Goal: Register for event/course

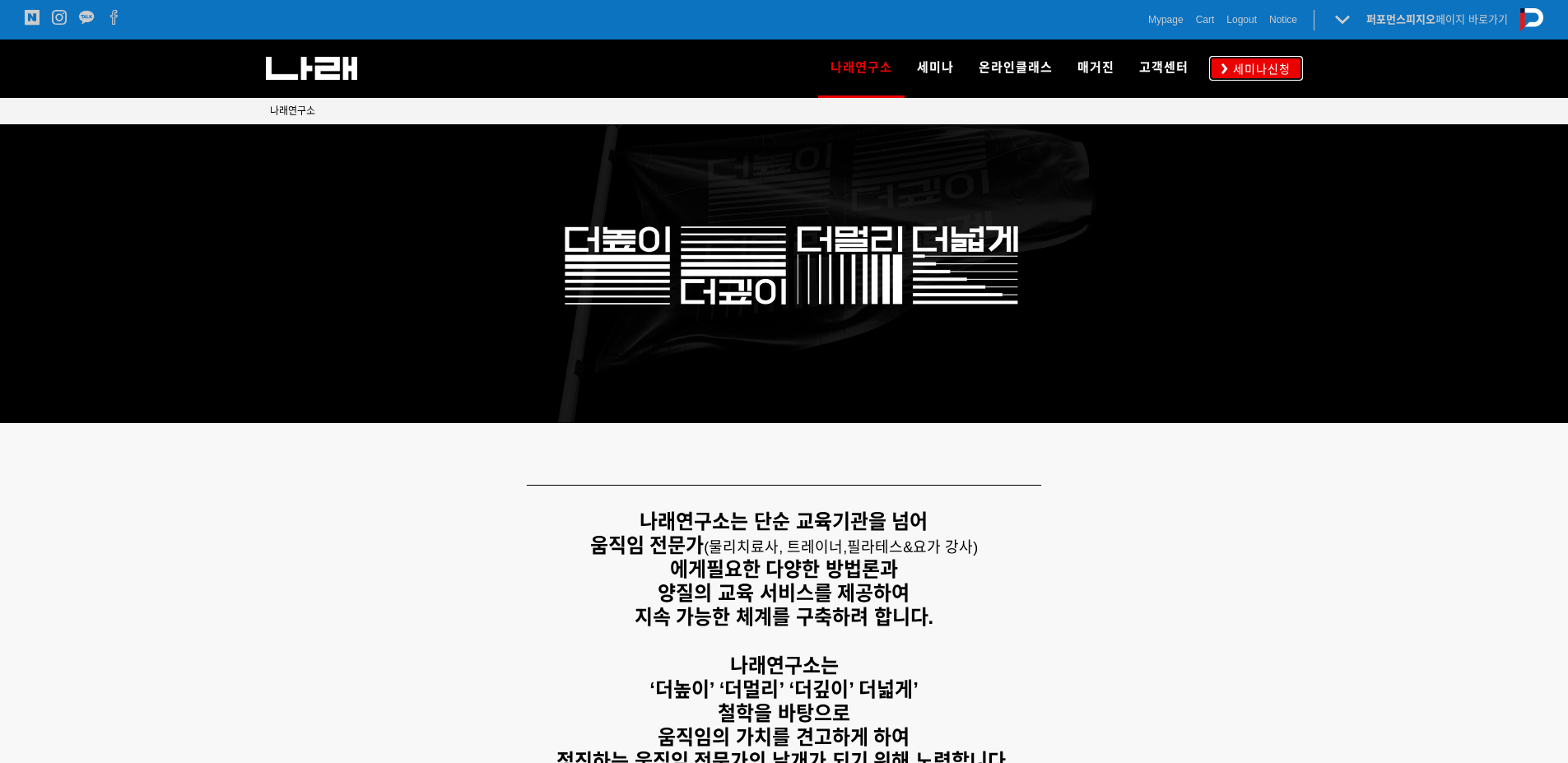
click at [1224, 67] on icon at bounding box center [1225, 68] width 7 height 10
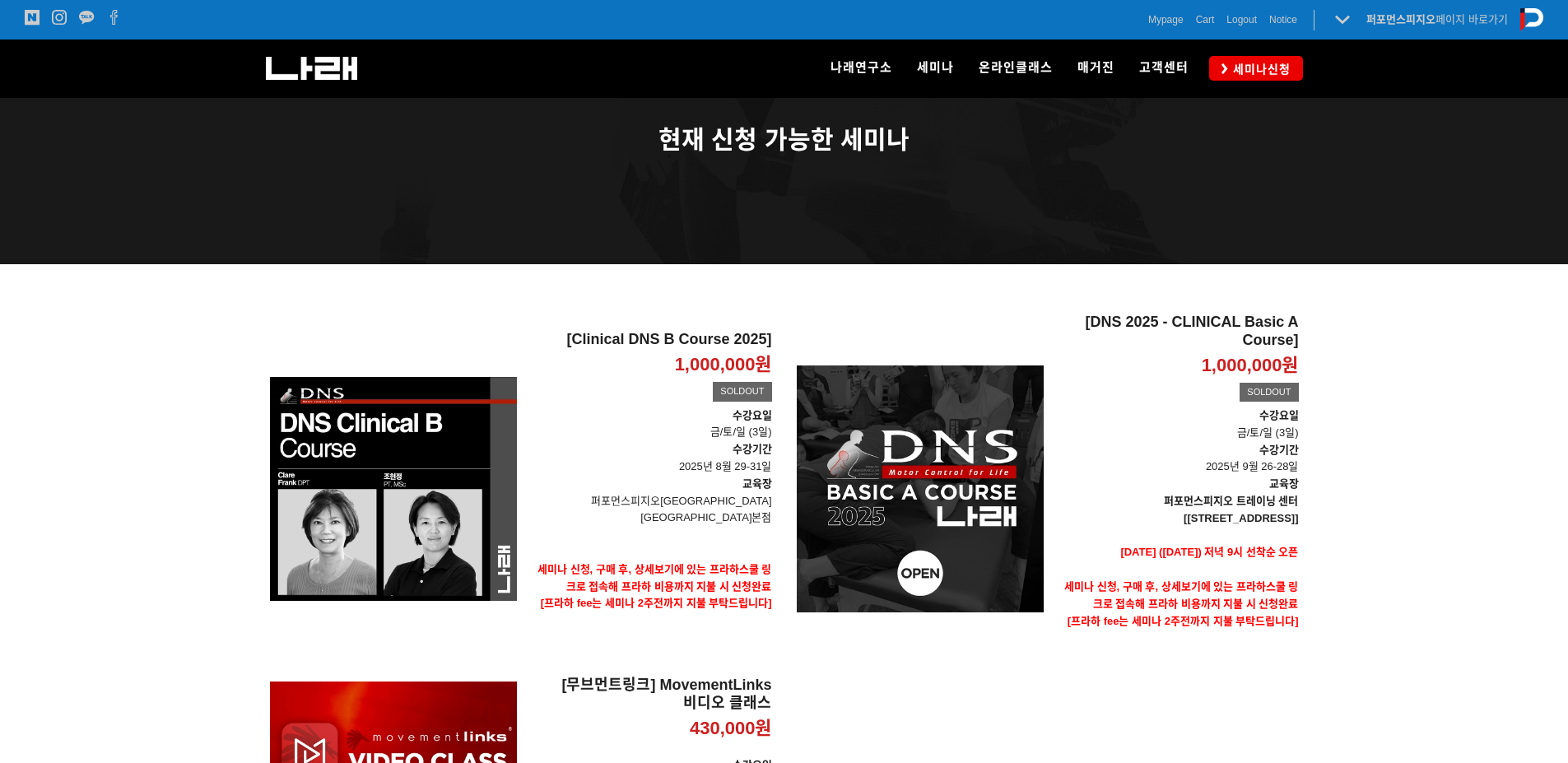
scroll to position [165, 0]
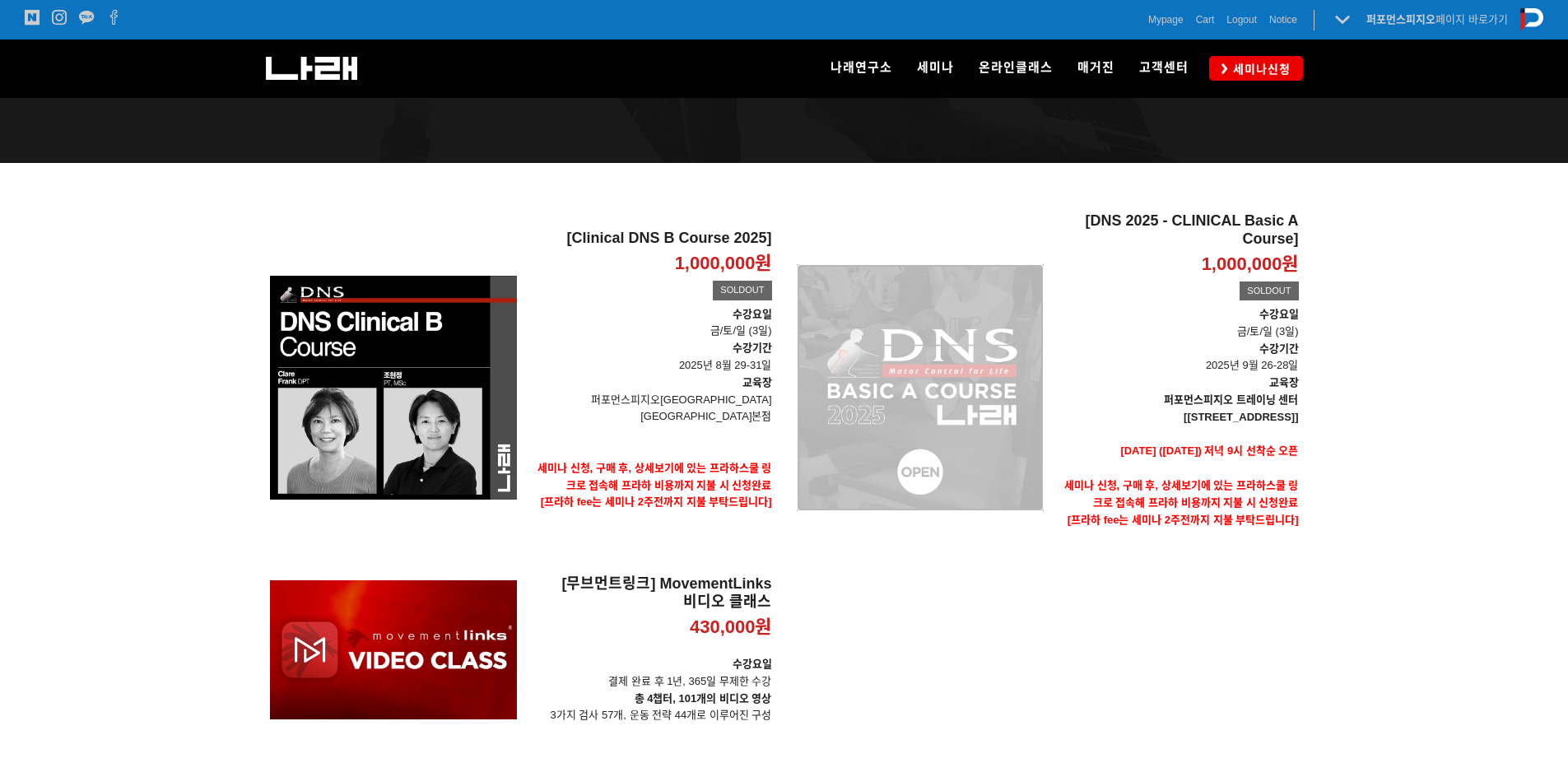
click at [973, 380] on div "[DNS 2025 - CLINICAL Basic A Course] 1,000,000원 TIME SALE SOLDOUT" at bounding box center [919, 387] width 246 height 350
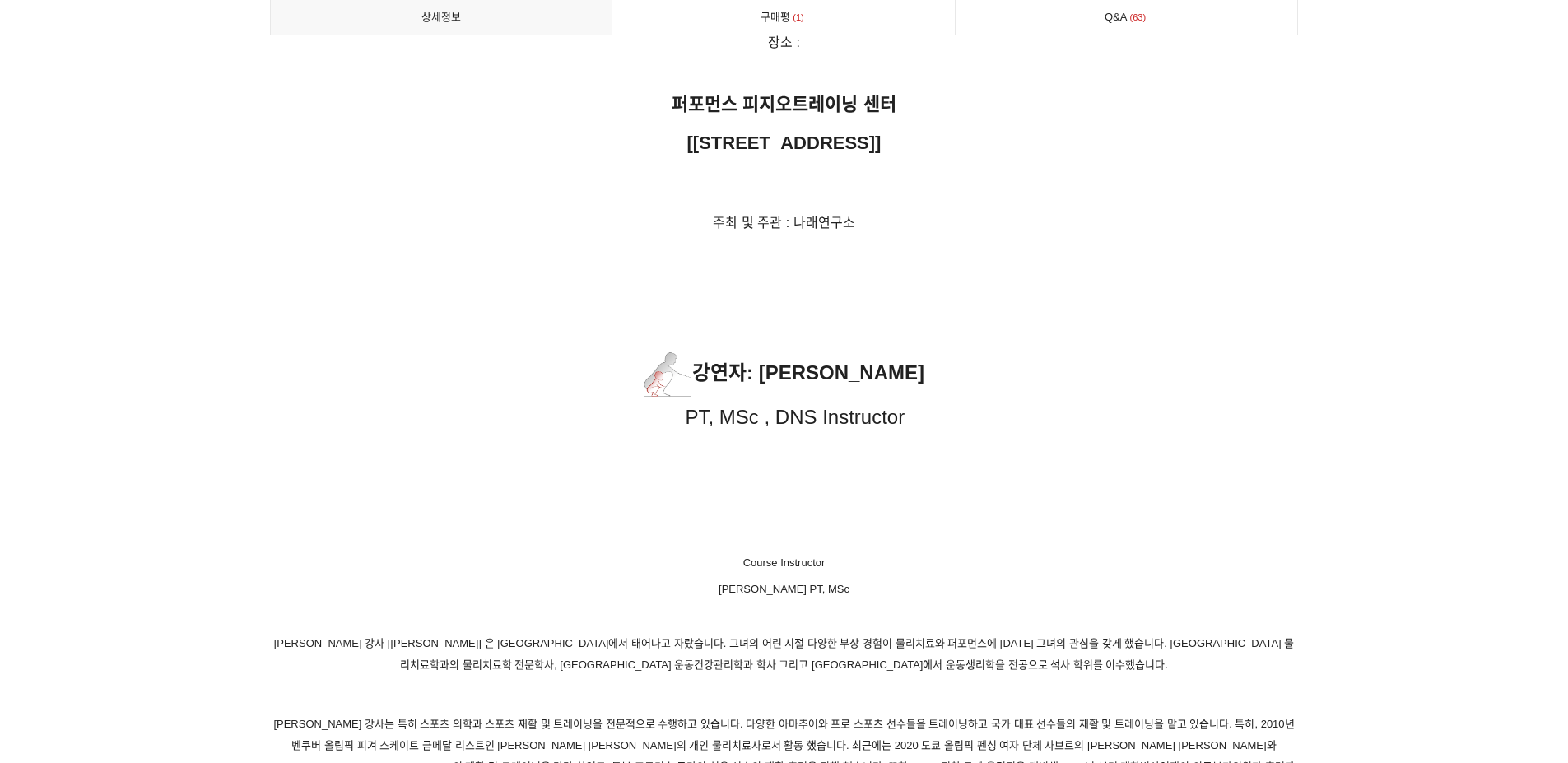
drag, startPoint x: 1245, startPoint y: 405, endPoint x: 1250, endPoint y: 719, distance: 314.0
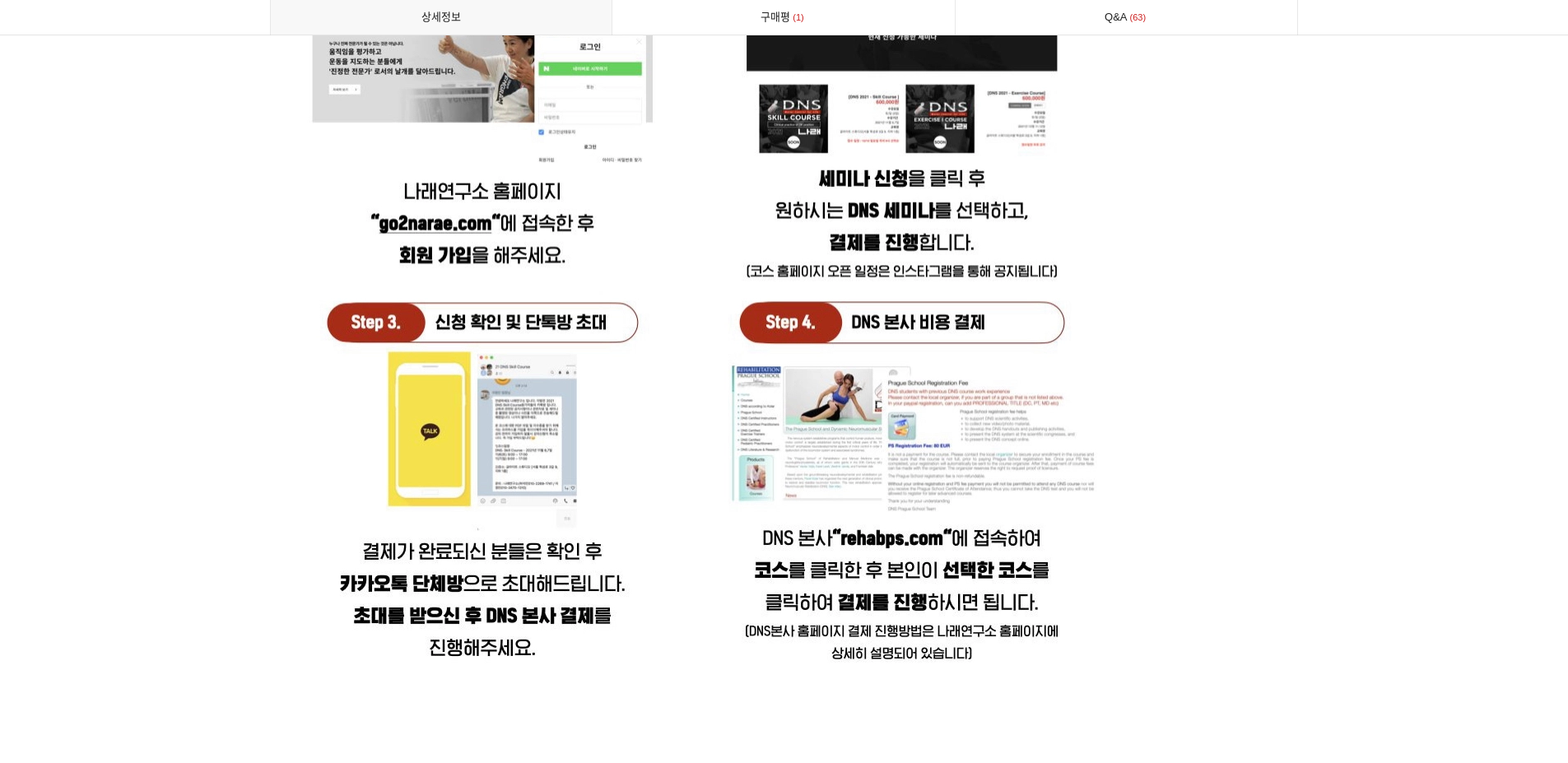
scroll to position [4755, 0]
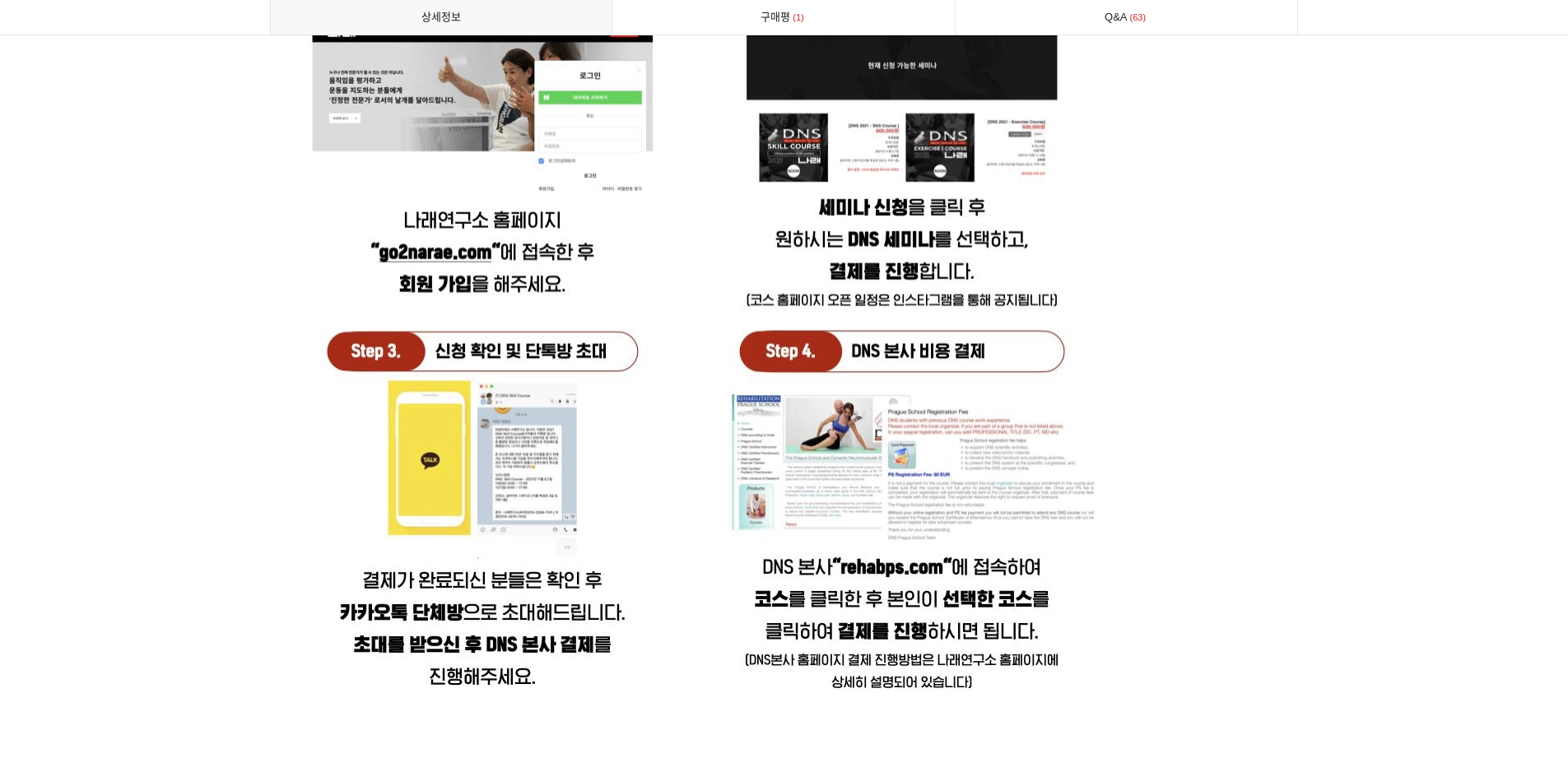
click at [898, 562] on img at bounding box center [707, 291] width 874 height 890
click at [870, 557] on img at bounding box center [707, 291] width 874 height 890
click at [234, 228] on div at bounding box center [784, 219] width 1568 height 9753
click at [826, 610] on img at bounding box center [707, 291] width 874 height 890
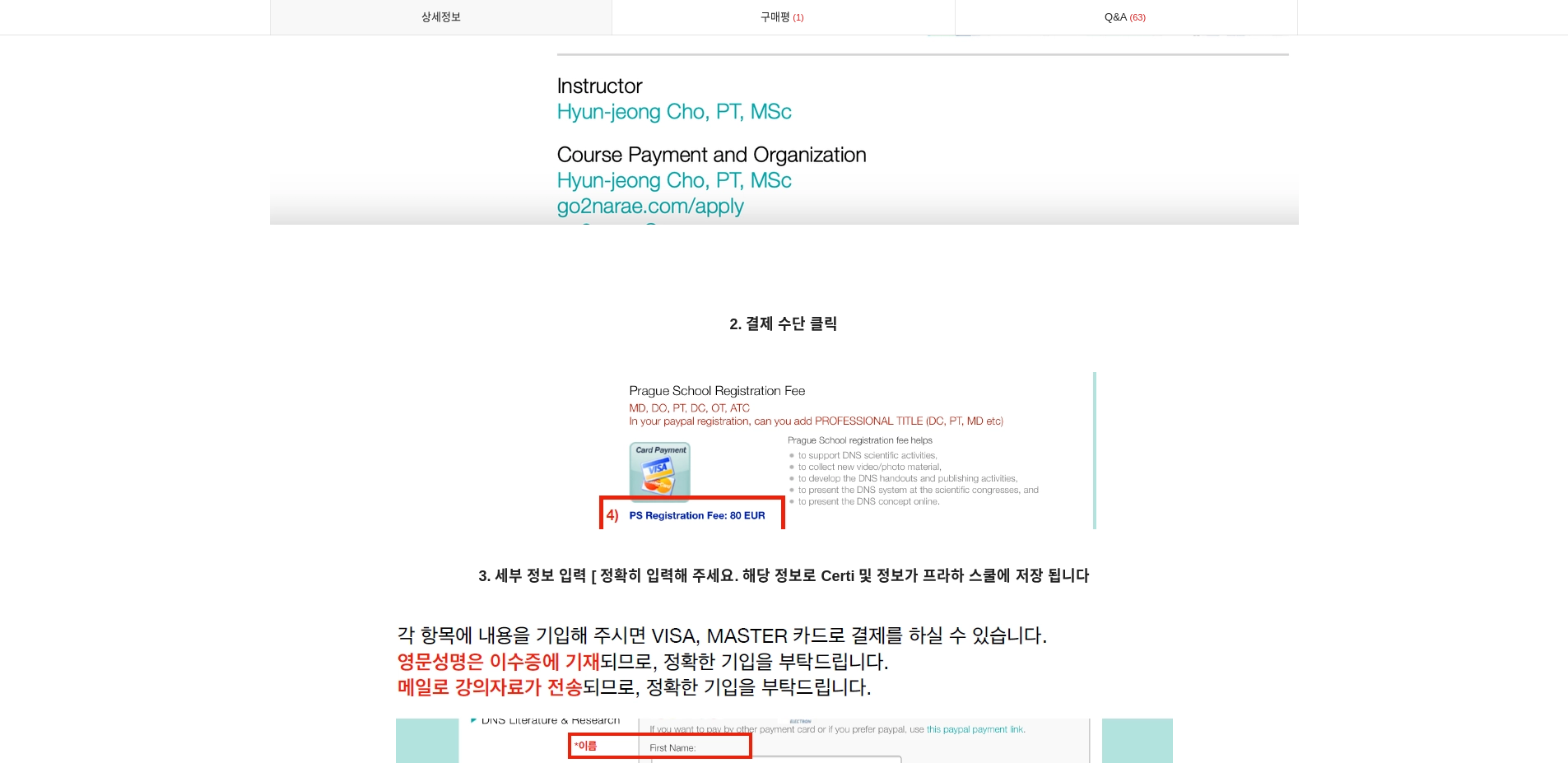
scroll to position [6318, 0]
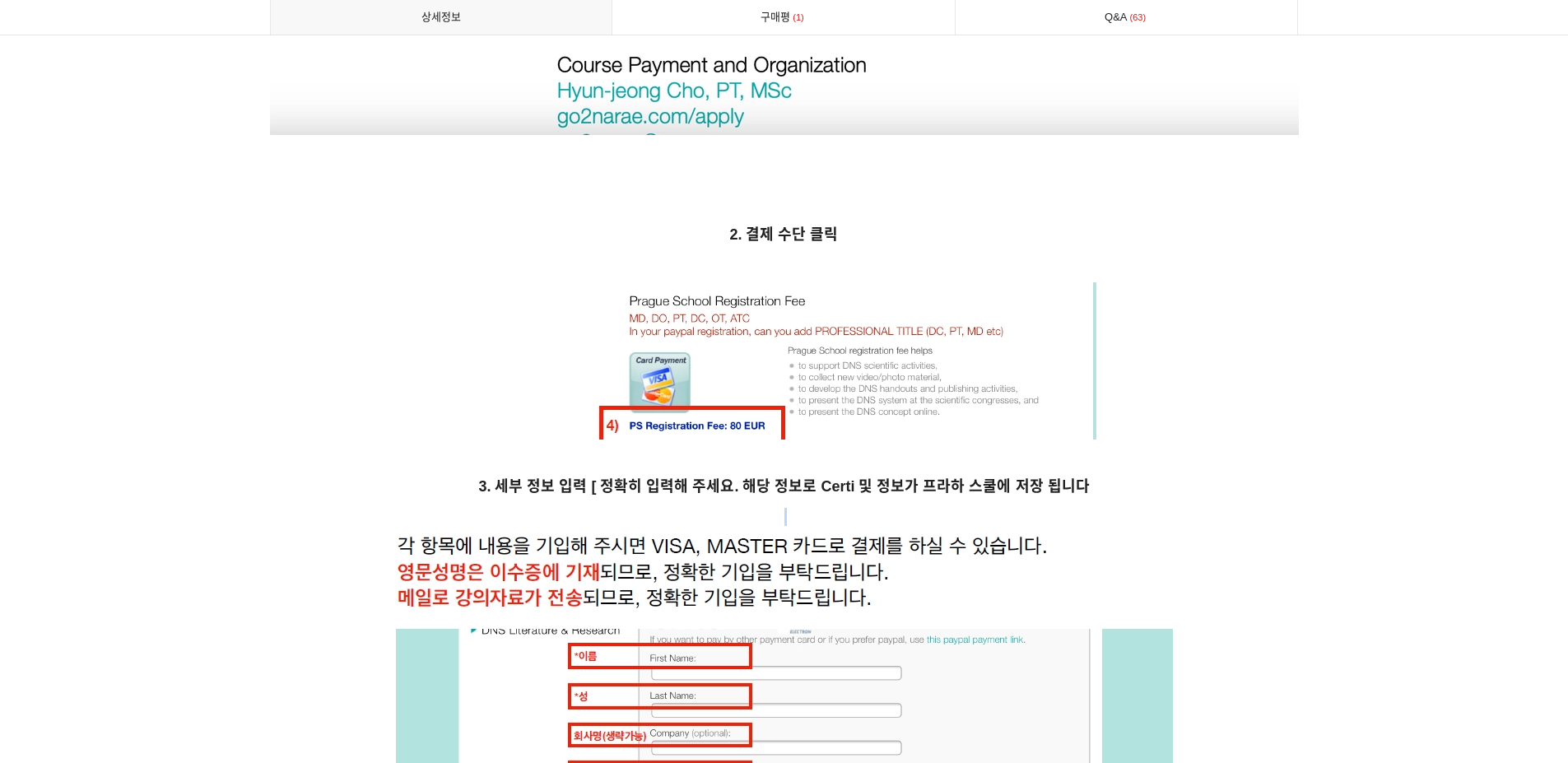
drag, startPoint x: 374, startPoint y: 524, endPoint x: 933, endPoint y: 502, distance: 559.4
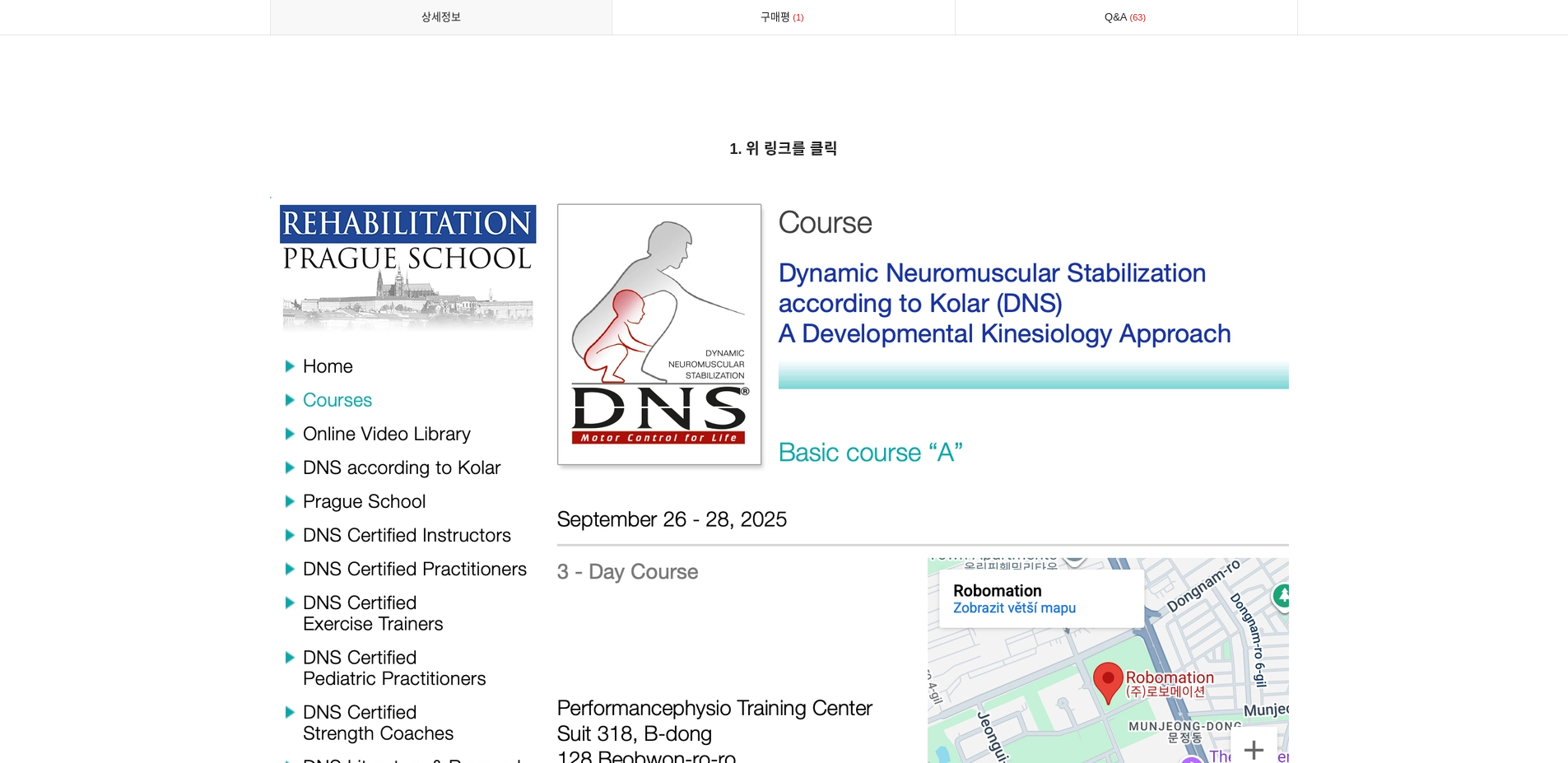
scroll to position [5331, 0]
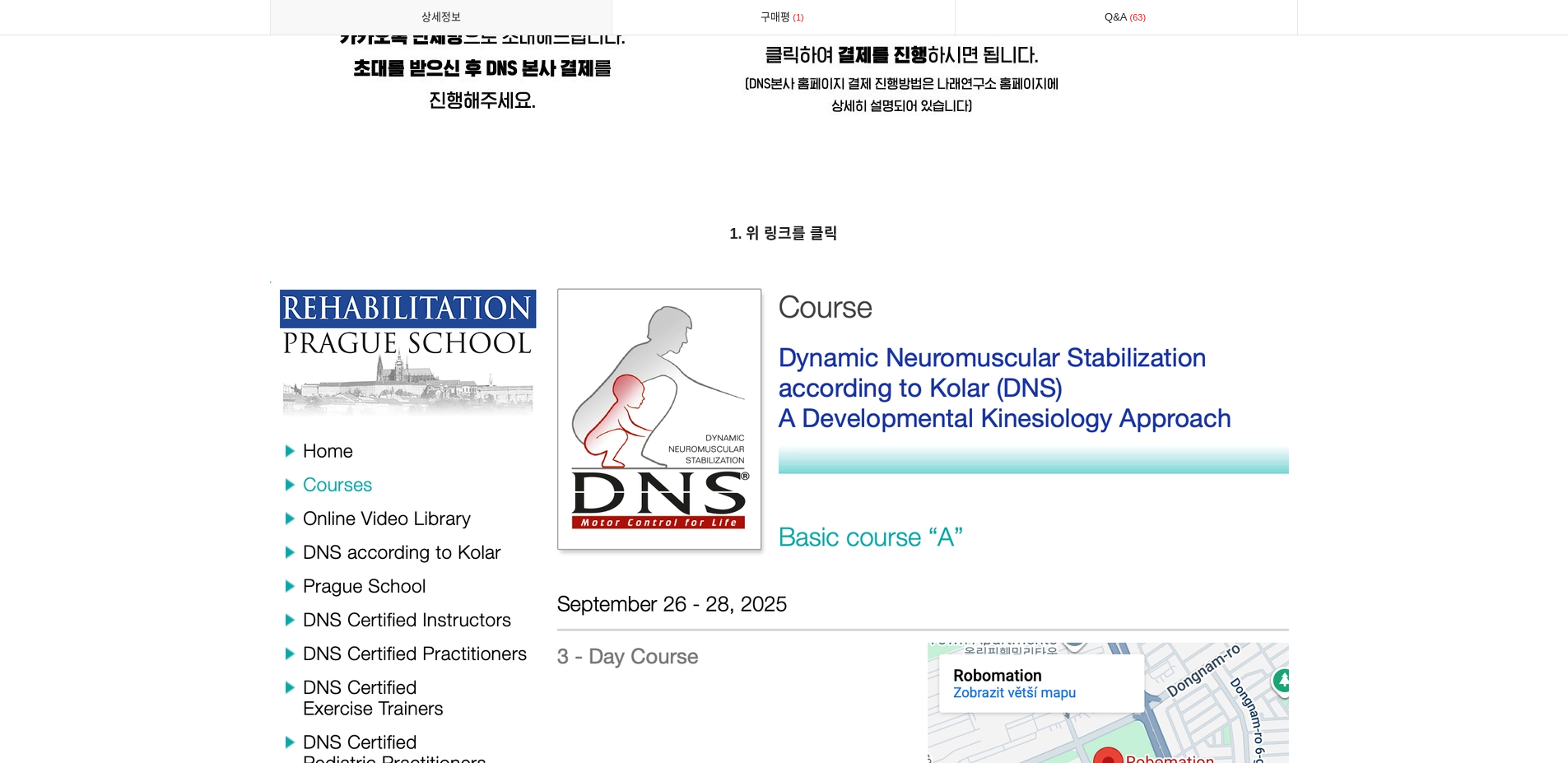
drag, startPoint x: 726, startPoint y: 219, endPoint x: 853, endPoint y: 217, distance: 127.0
click at [853, 222] on p "1. 위 링크를 클릭" at bounding box center [784, 234] width 1029 height 26
click at [851, 222] on p "1. 위 링크를 클릭" at bounding box center [784, 234] width 1029 height 26
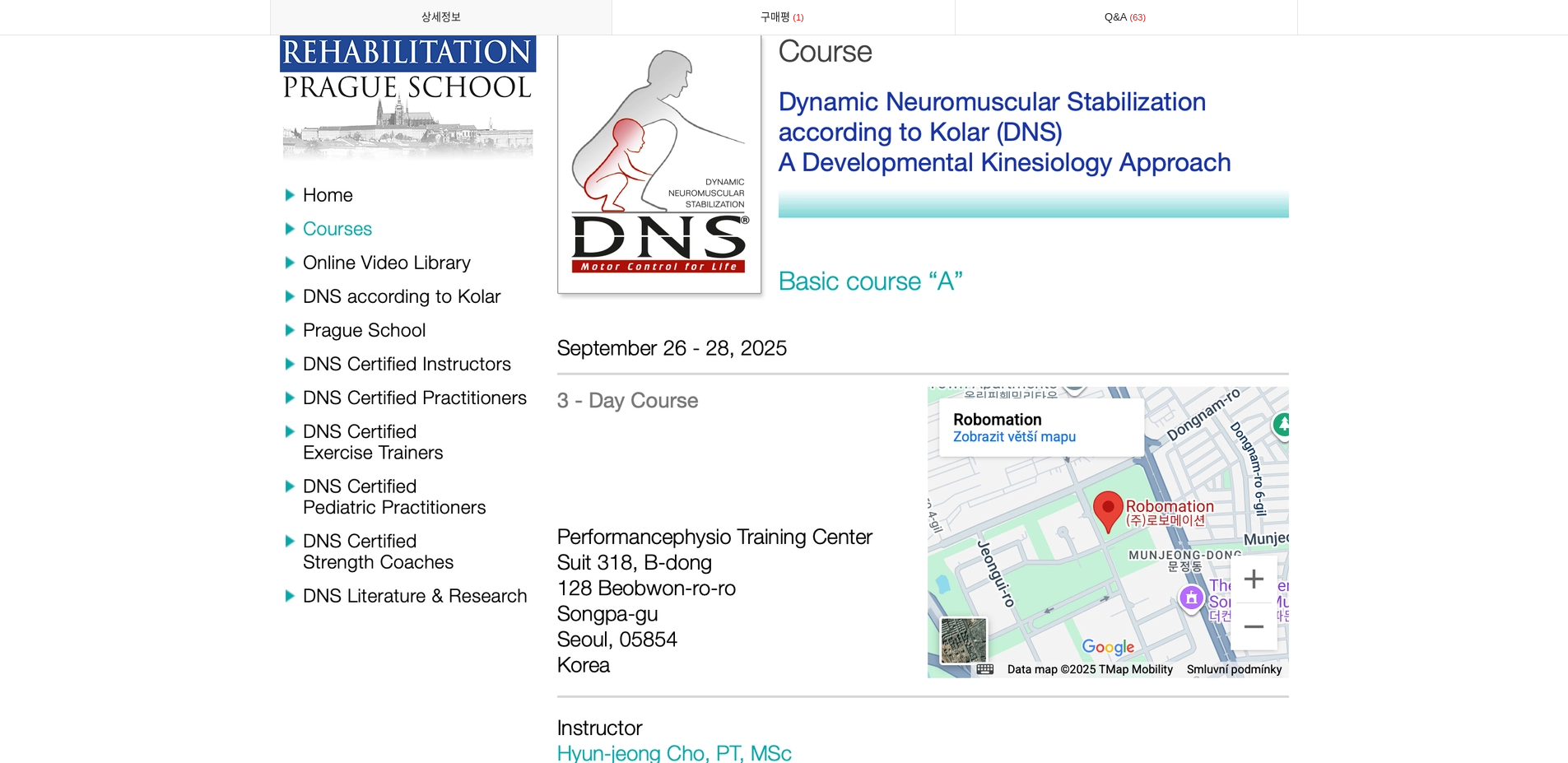
scroll to position [5578, 0]
